Goal: Task Accomplishment & Management: Use online tool/utility

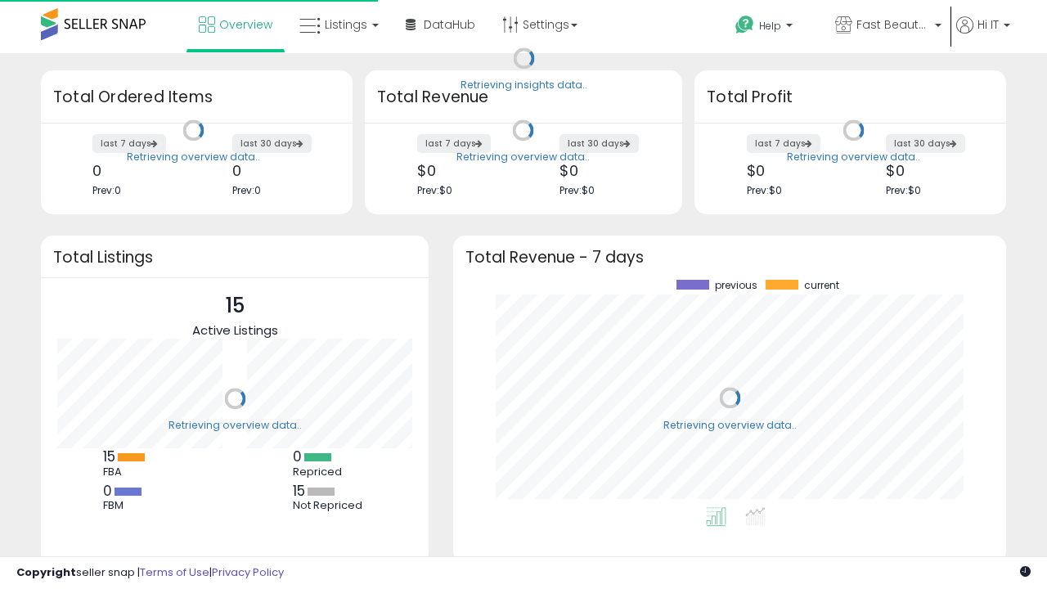
scroll to position [227, 520]
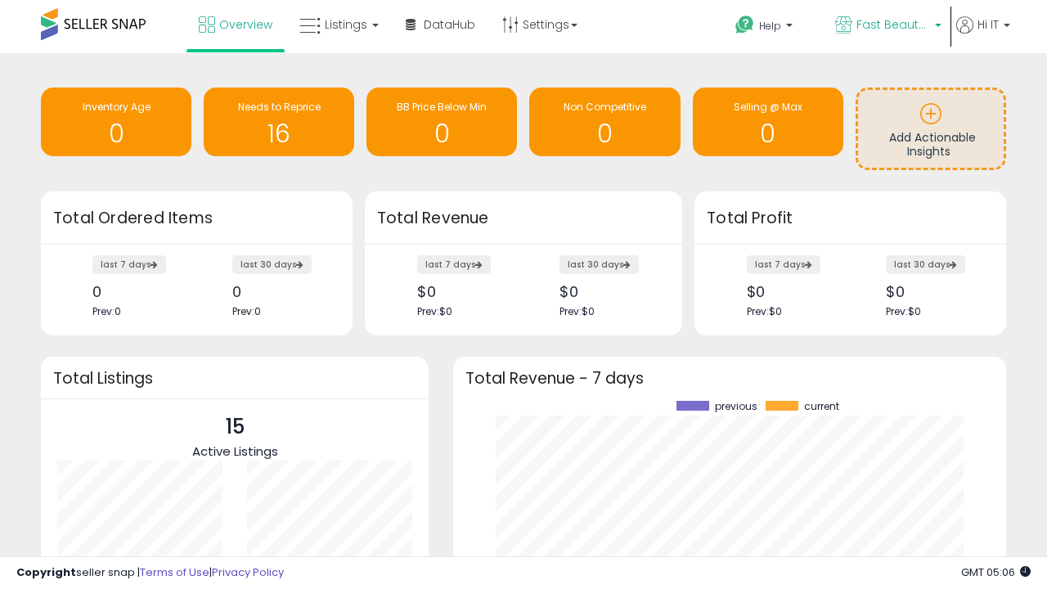
click at [887, 26] on span "Fast Beauty ([GEOGRAPHIC_DATA])" at bounding box center [893, 24] width 74 height 16
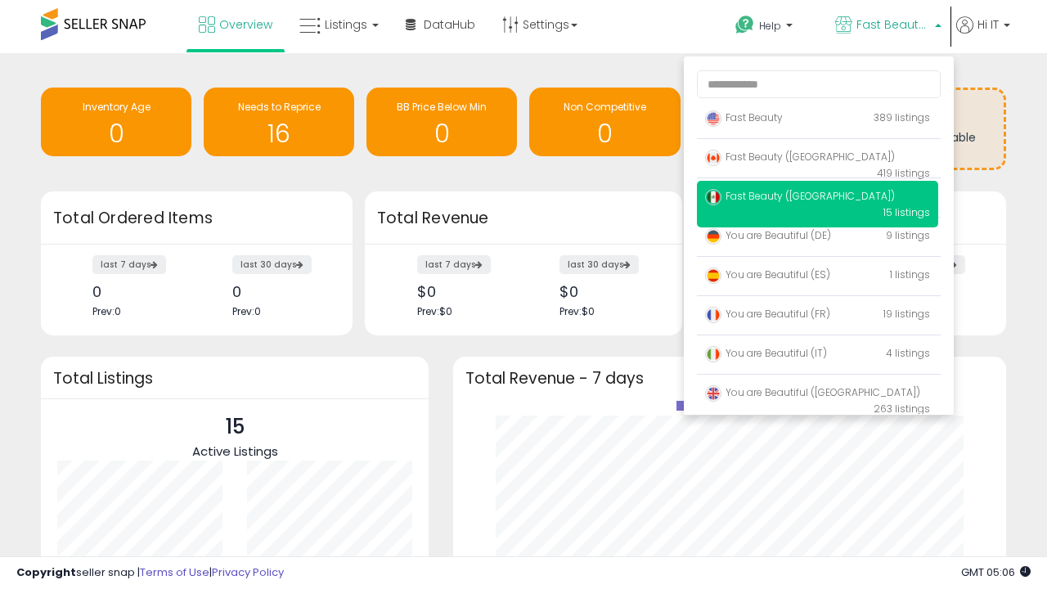
click at [817, 159] on span "Fast Beauty ([GEOGRAPHIC_DATA])" at bounding box center [800, 157] width 190 height 14
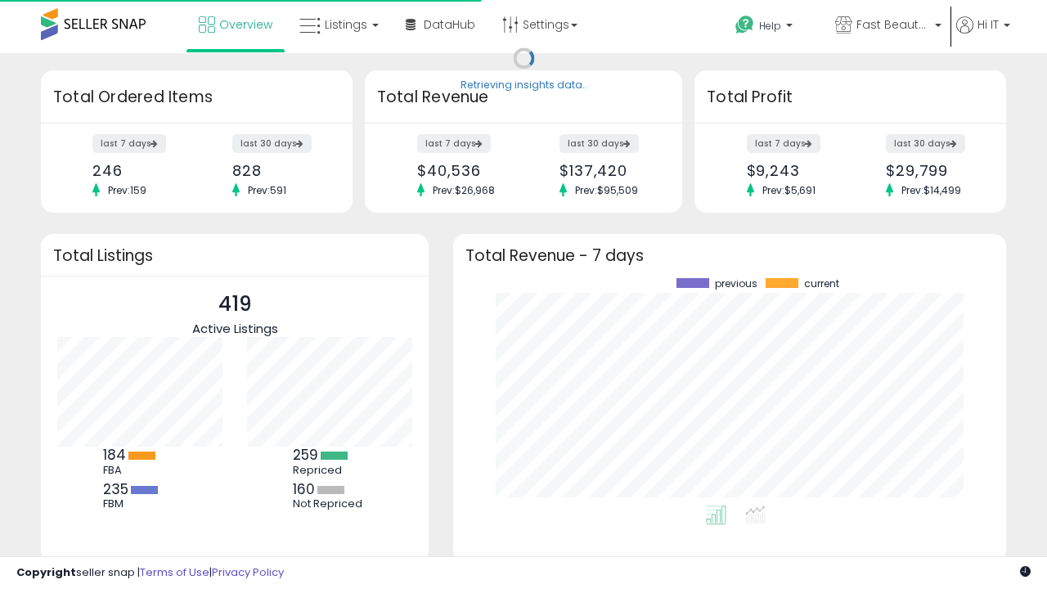
scroll to position [227, 520]
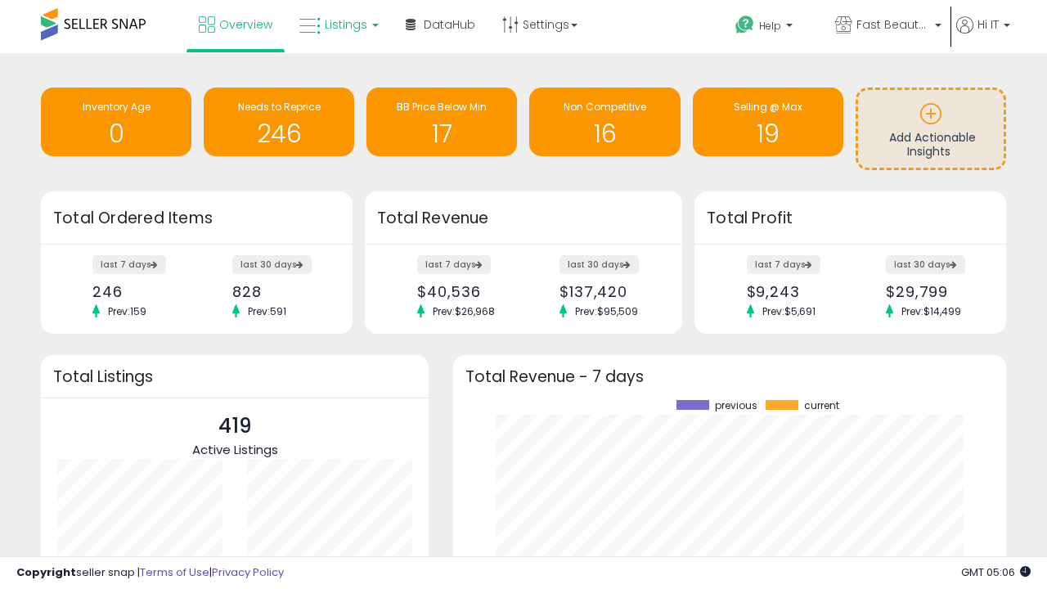
click at [337, 25] on span "Listings" at bounding box center [346, 24] width 43 height 16
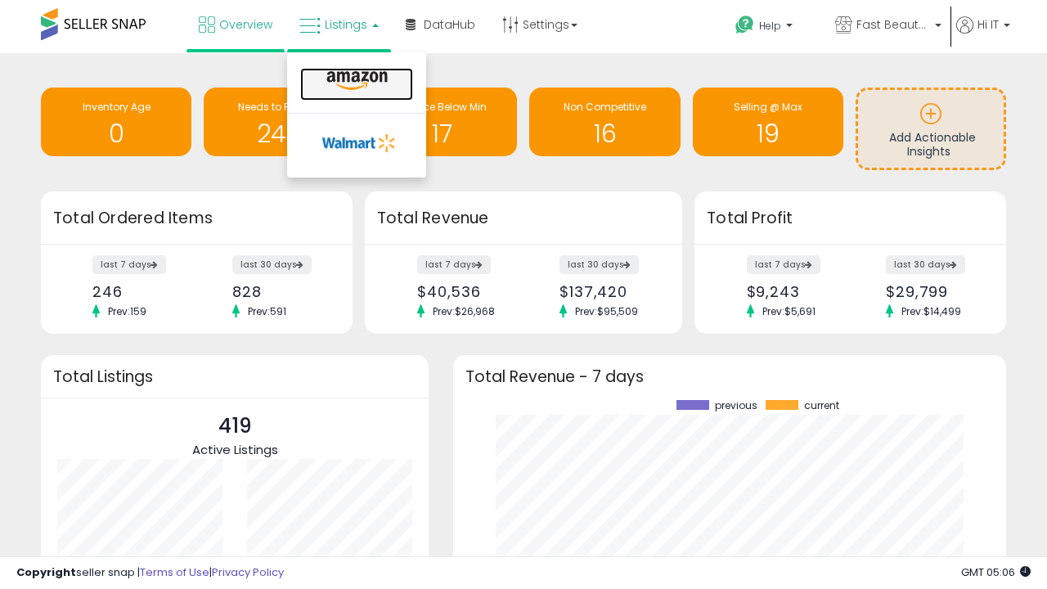
click at [355, 81] on icon at bounding box center [356, 80] width 71 height 21
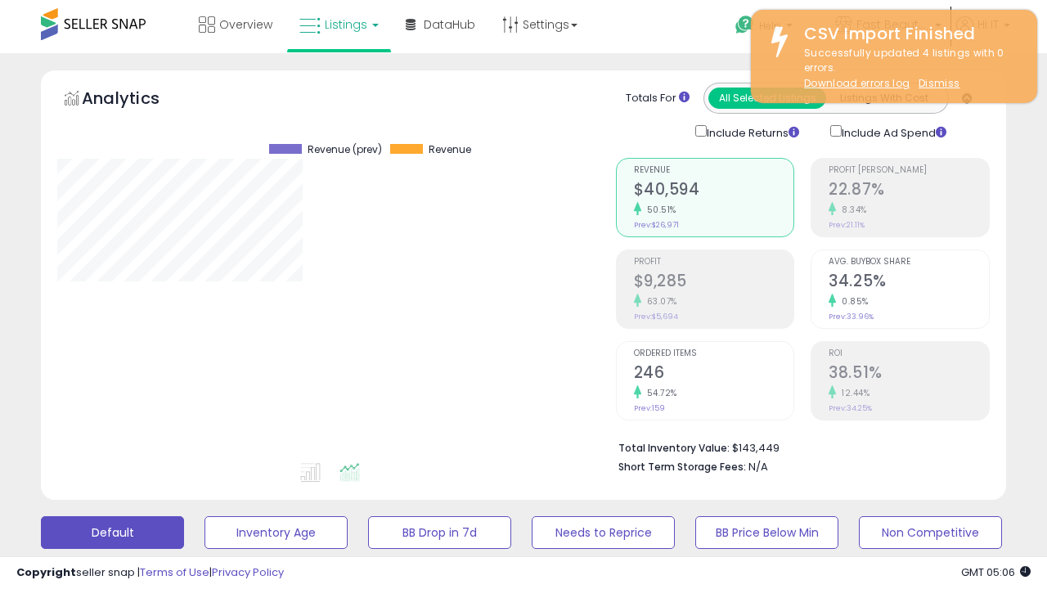
scroll to position [317, 0]
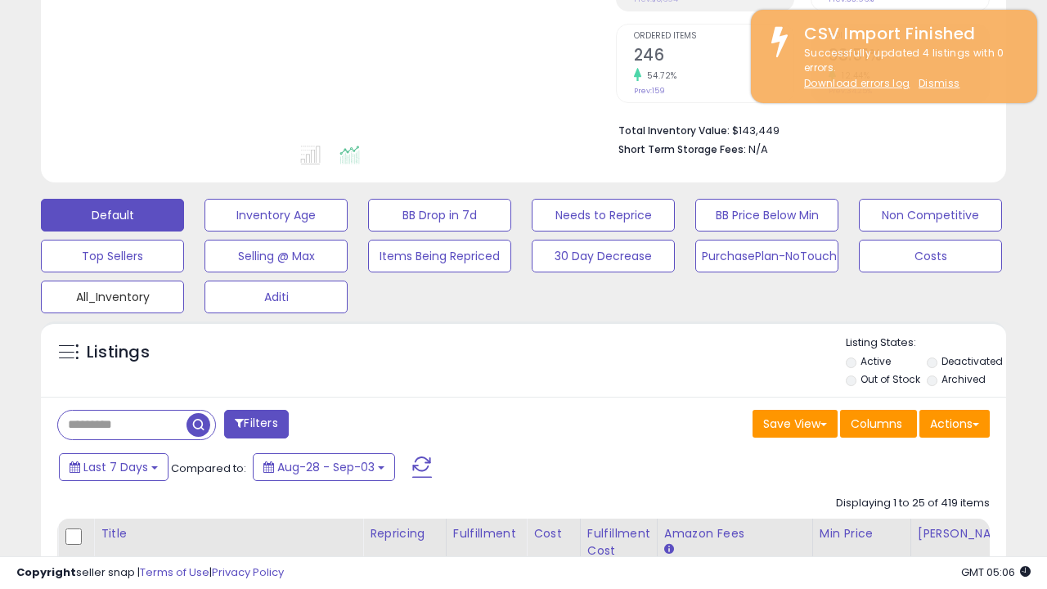
click at [112, 294] on button "All_Inventory" at bounding box center [112, 297] width 143 height 33
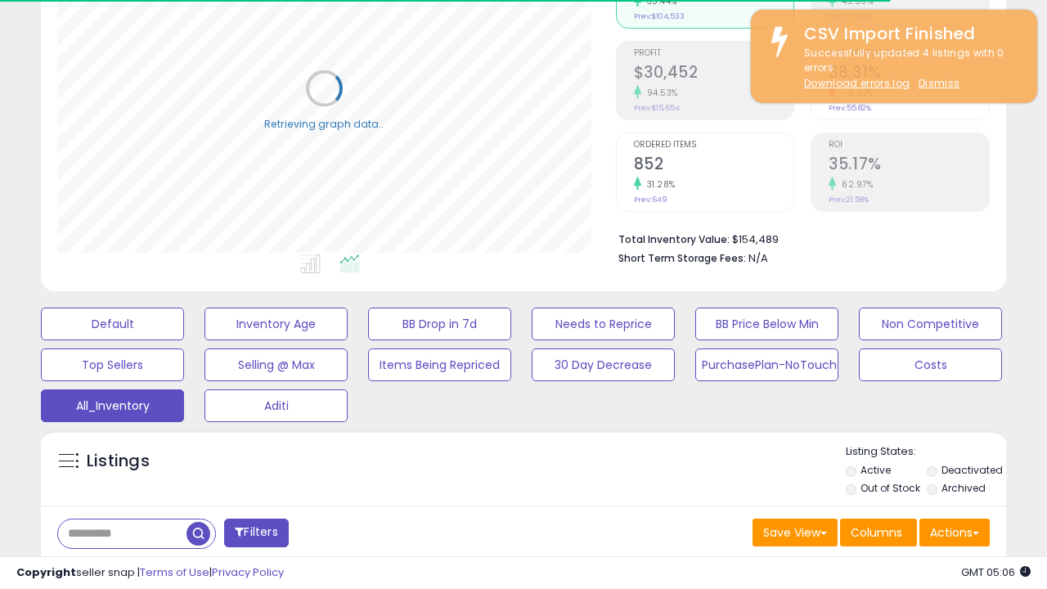
scroll to position [488, 0]
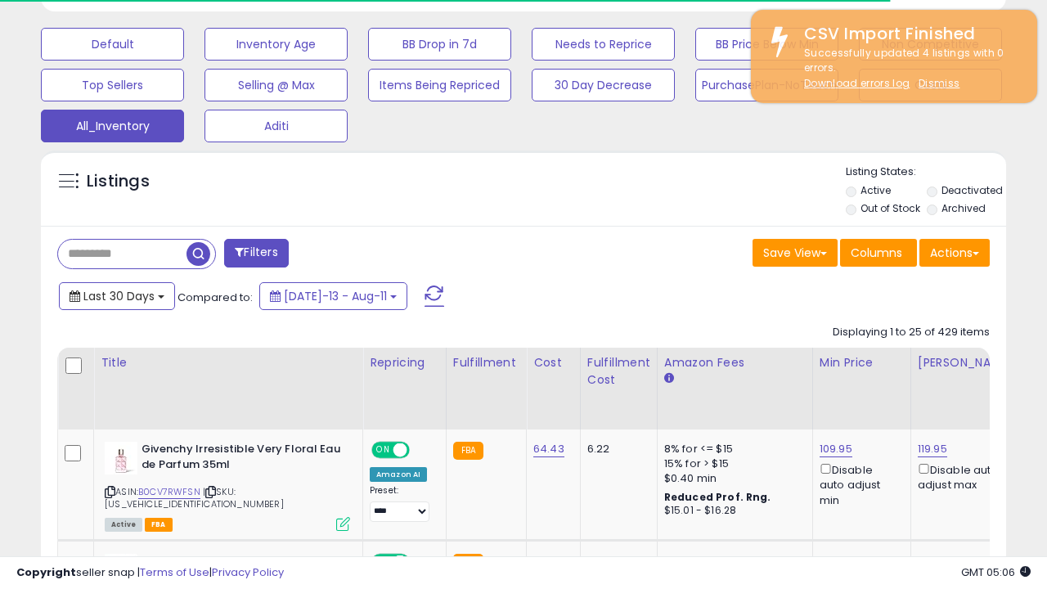
click at [116, 294] on span "Last 30 Days" at bounding box center [118, 296] width 71 height 16
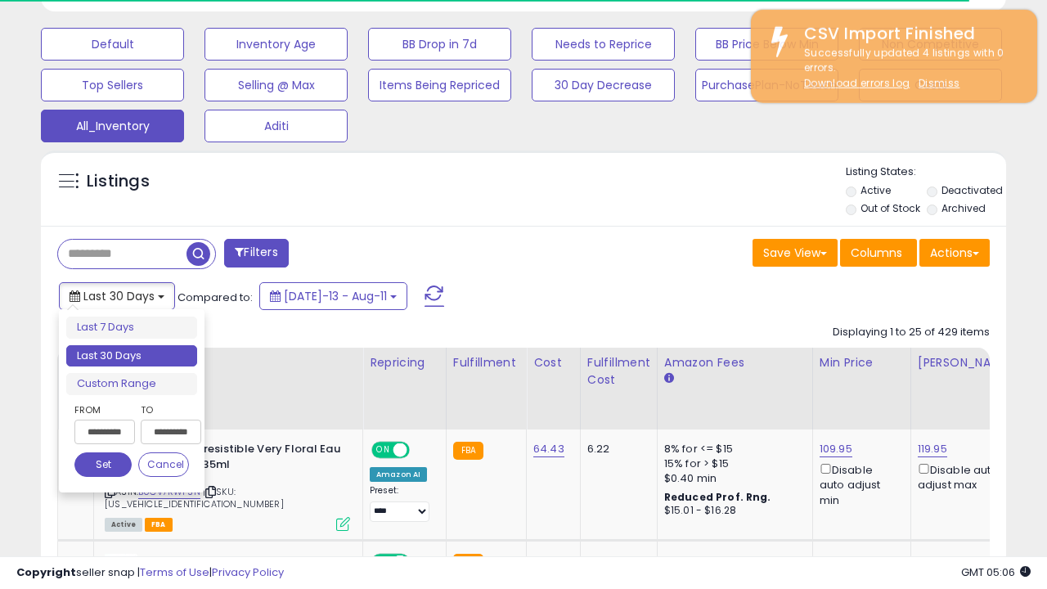
scroll to position [335, 558]
click at [132, 356] on li "Last 30 Days" at bounding box center [131, 356] width 131 height 22
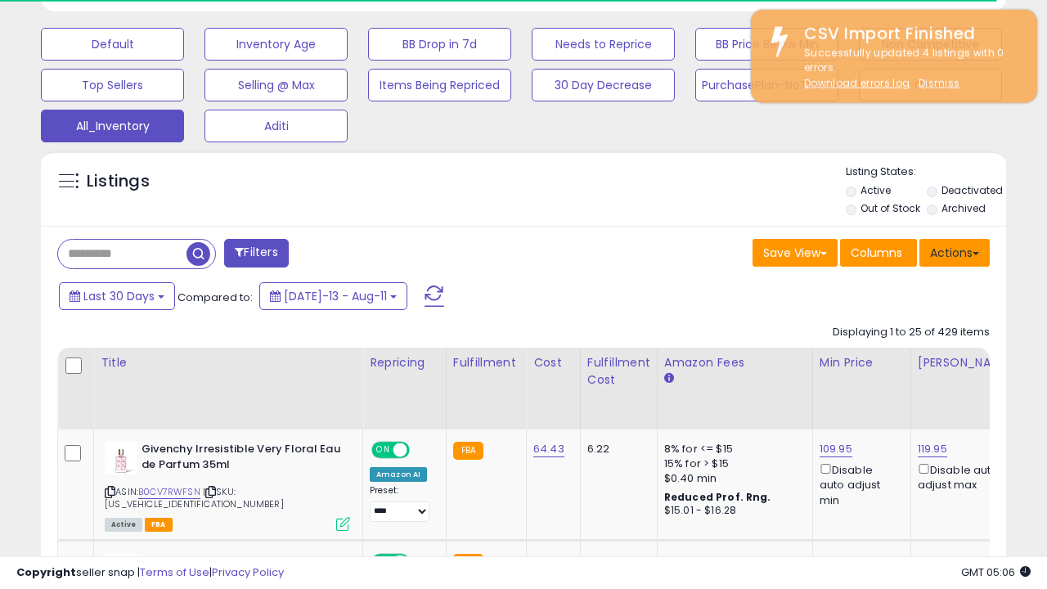
click at [955, 251] on button "Actions" at bounding box center [954, 253] width 70 height 28
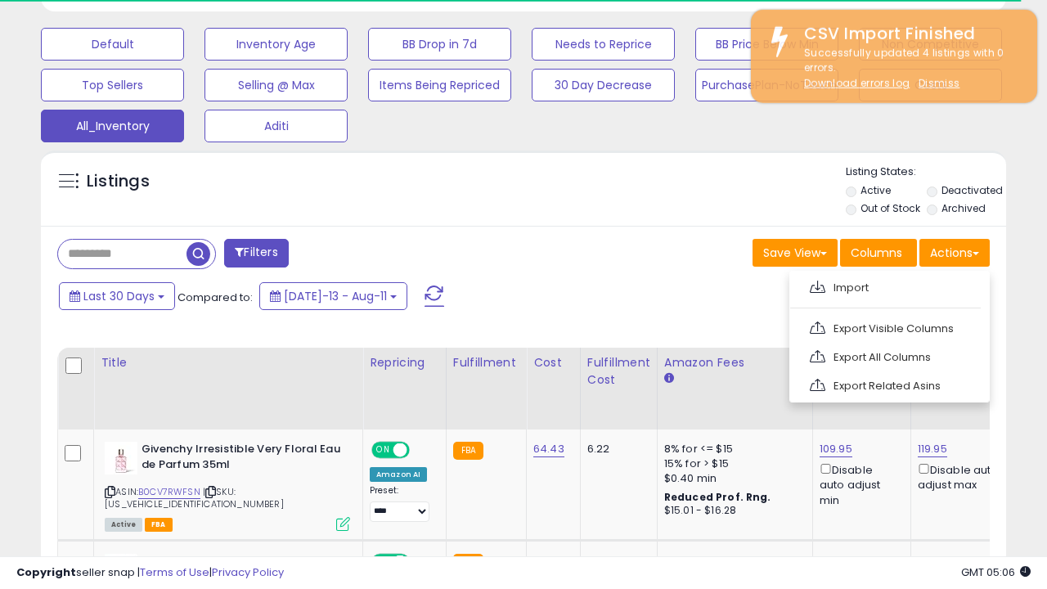
click at [887, 355] on link "Export All Columns" at bounding box center [887, 356] width 179 height 25
